Goal: Contribute content

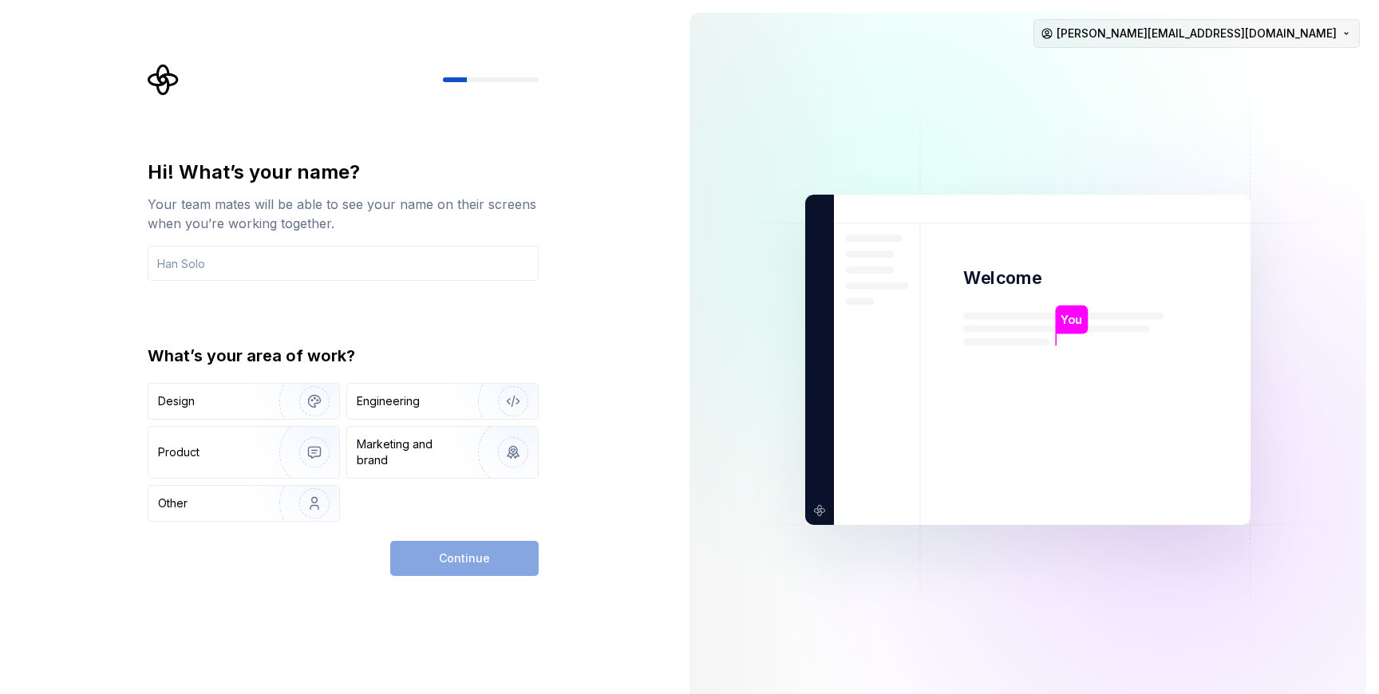
click at [1306, 23] on html "Hi! What’s your name? Your team mates will be able to see your name on their sc…" at bounding box center [689, 347] width 1379 height 694
click at [1277, 65] on div "Sign out" at bounding box center [1293, 68] width 152 height 16
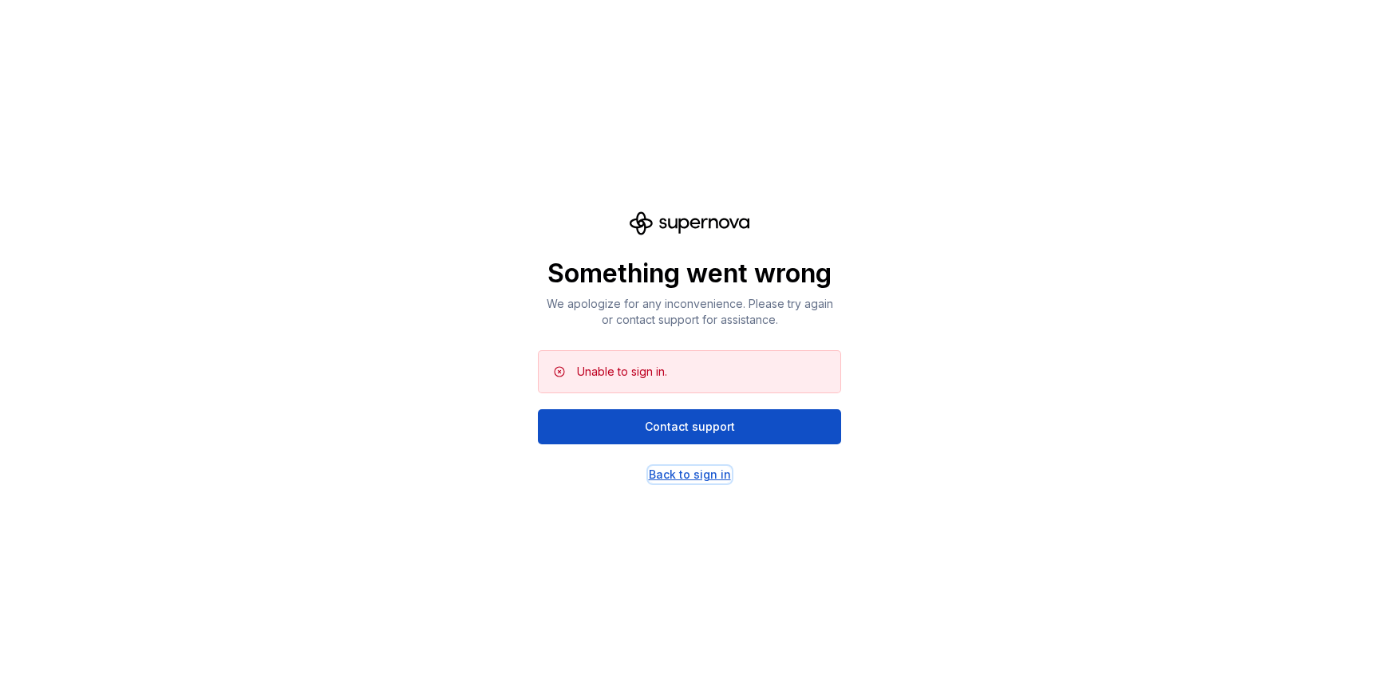
click at [675, 473] on div "Back to sign in" at bounding box center [690, 475] width 82 height 16
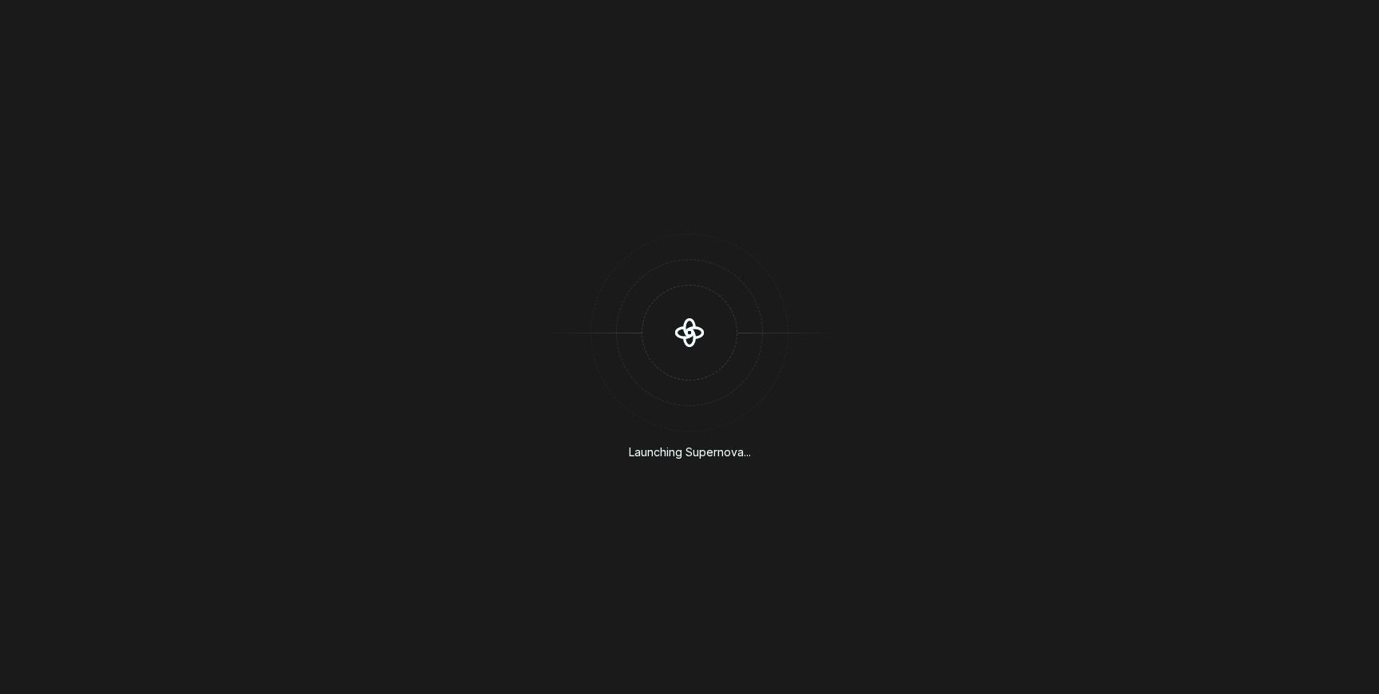
click at [531, 224] on div "Launching Supernova..." at bounding box center [689, 347] width 1379 height 694
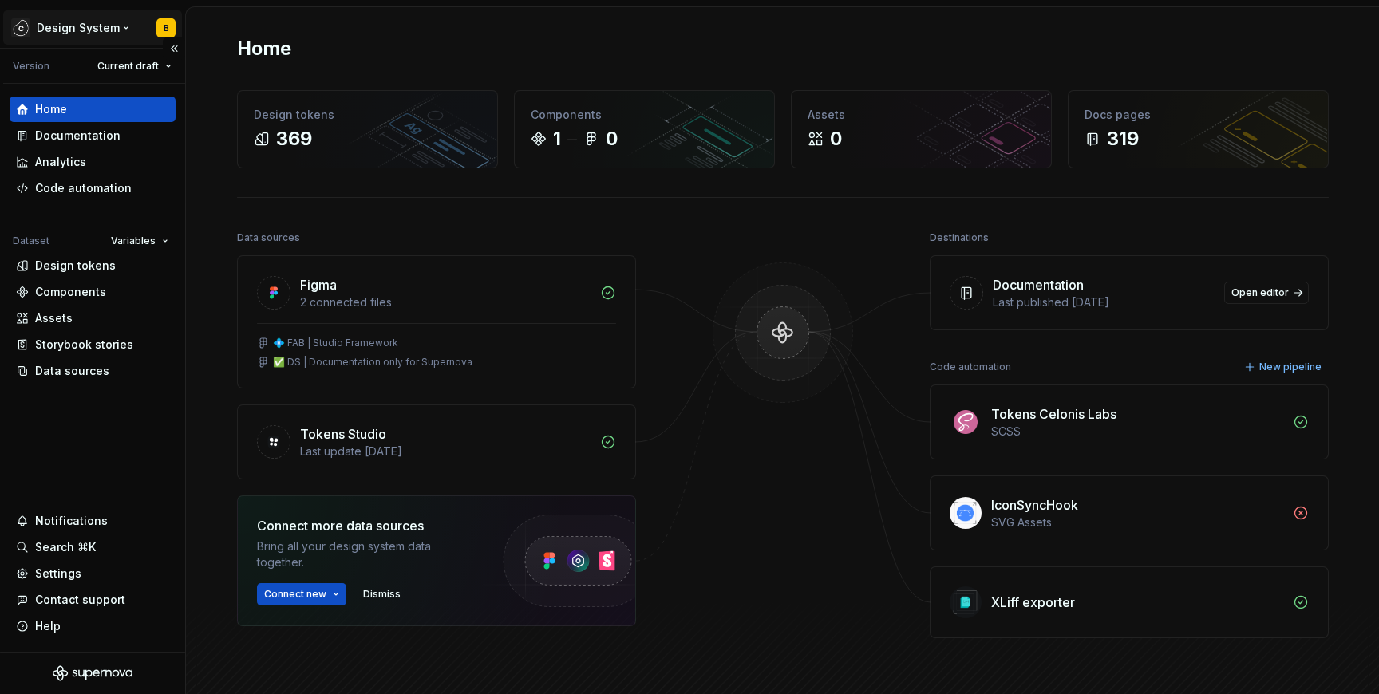
click at [104, 30] on html "Design System B Version Current draft Home Documentation Analytics Code automat…" at bounding box center [689, 347] width 1379 height 694
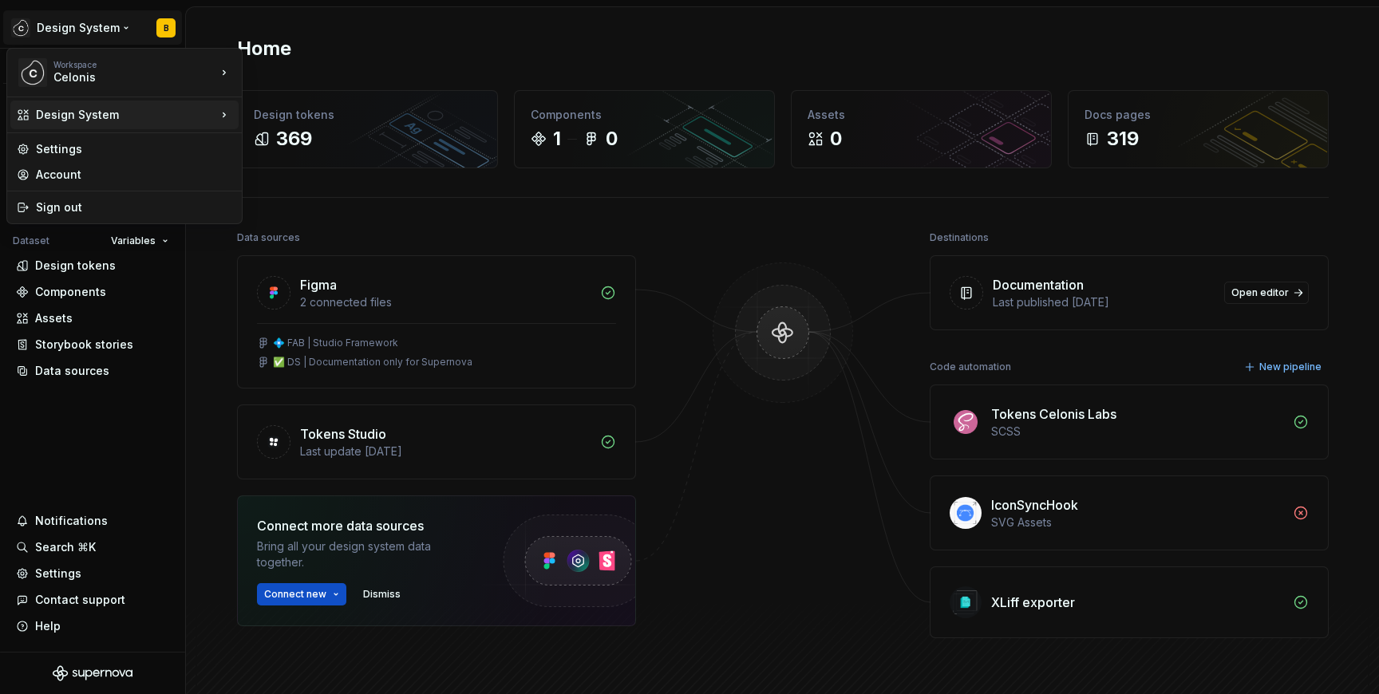
drag, startPoint x: 103, startPoint y: 117, endPoint x: 189, endPoint y: 118, distance: 86.2
click at [189, 118] on div "Design System" at bounding box center [126, 115] width 180 height 16
click at [279, 142] on div "Studio Views" at bounding box center [320, 144] width 104 height 16
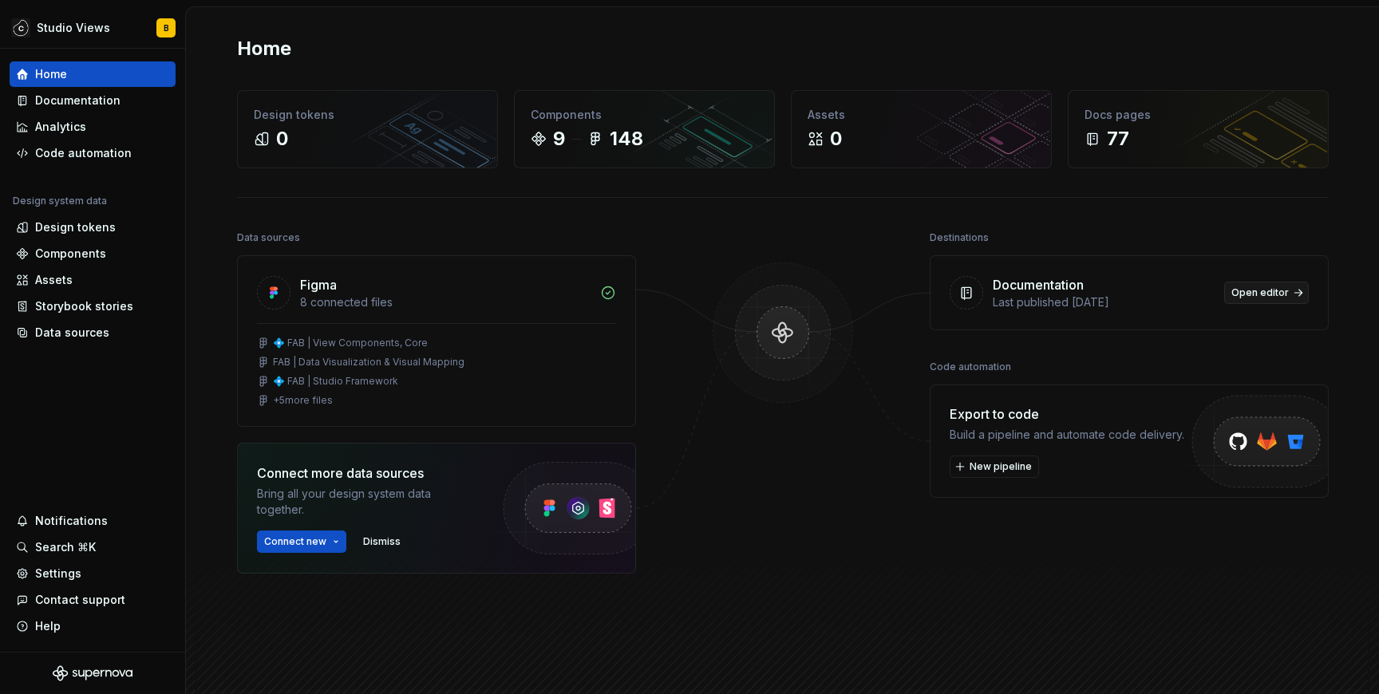
click at [1254, 292] on span "Open editor" at bounding box center [1259, 292] width 57 height 13
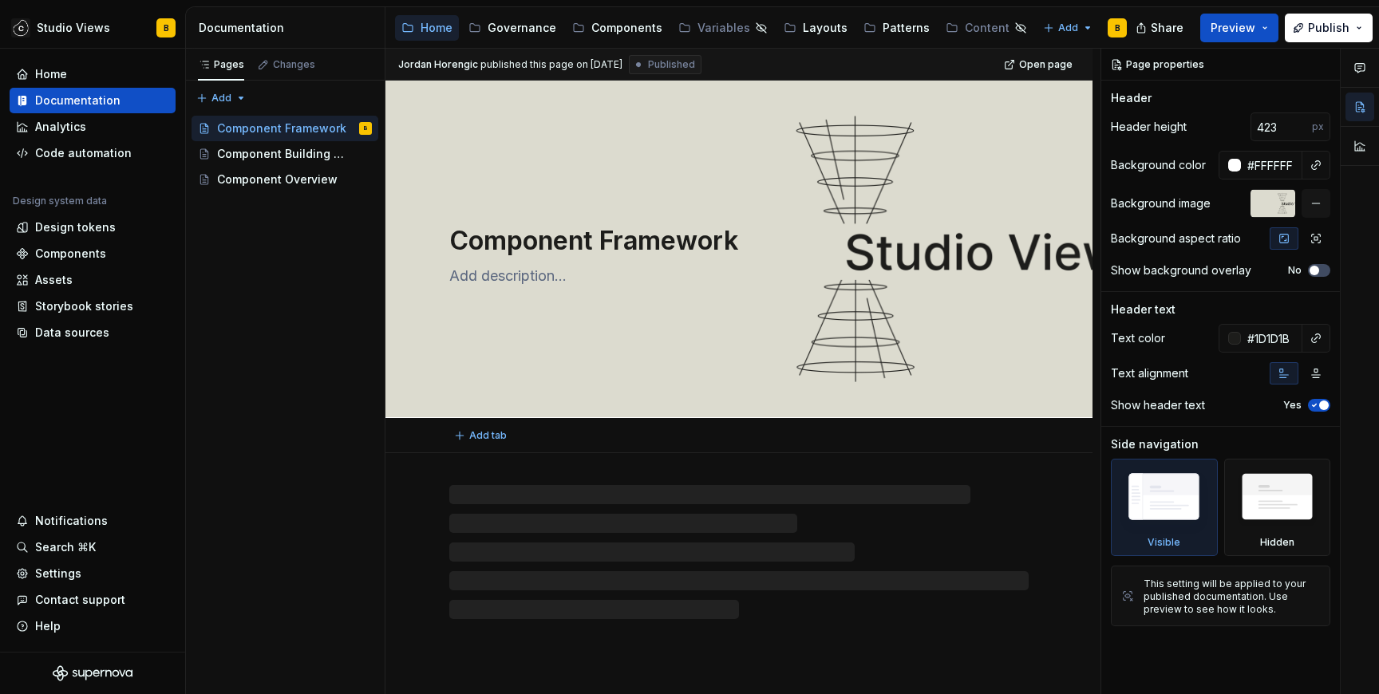
type textarea "*"
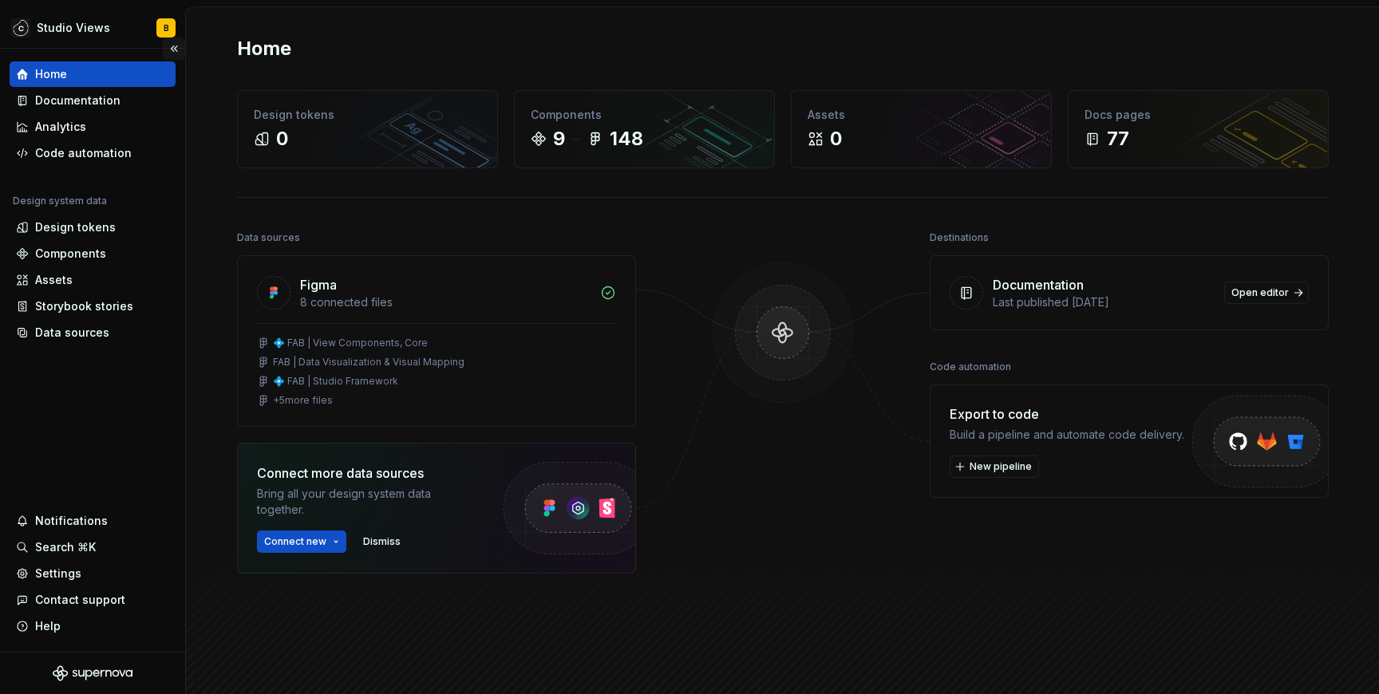
click at [177, 39] on button "Collapse sidebar" at bounding box center [174, 49] width 22 height 22
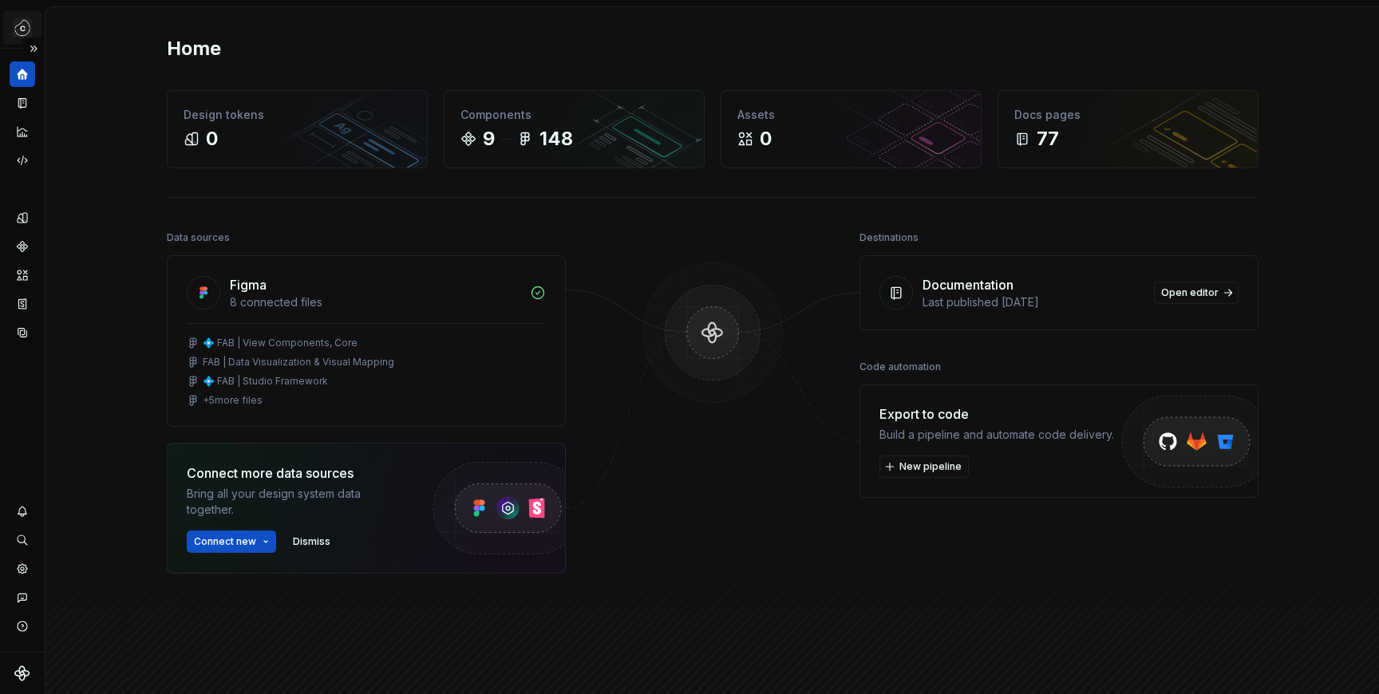
click at [28, 36] on html "Studio Views B Design system data Home Design tokens 0 Components 9 148 Assets …" at bounding box center [689, 347] width 1379 height 694
click at [41, 46] on button "Expand sidebar" at bounding box center [33, 49] width 22 height 22
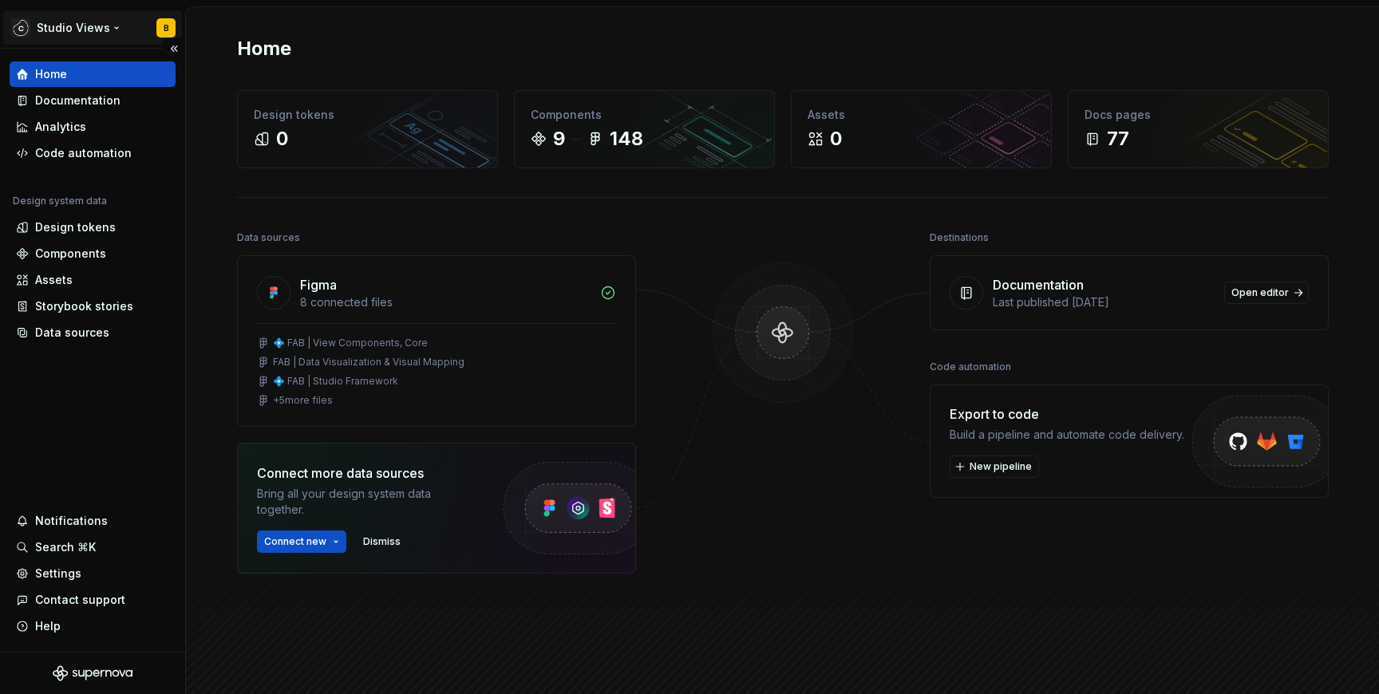
click at [128, 30] on html "Studio Views B Home Documentation Analytics Code automation Design system data …" at bounding box center [689, 347] width 1379 height 694
